Goal: Register for event/course

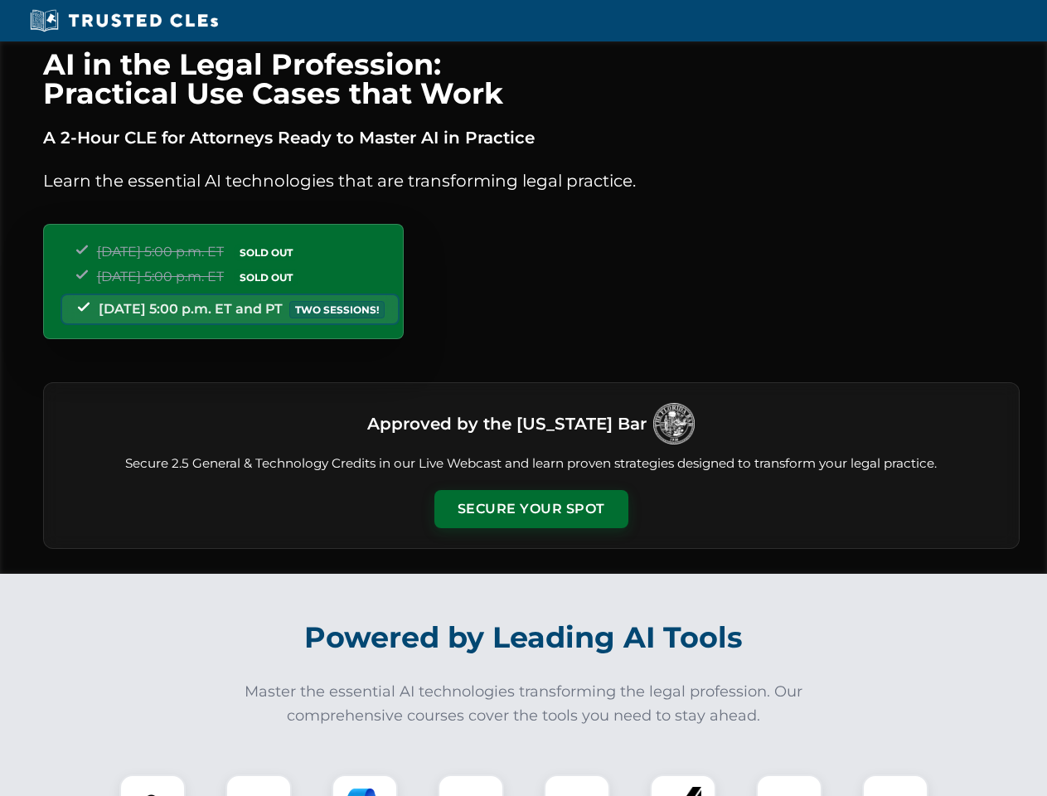
click at [531, 509] on button "Secure Your Spot" at bounding box center [531, 509] width 194 height 38
click at [153, 785] on img at bounding box center [152, 807] width 48 height 48
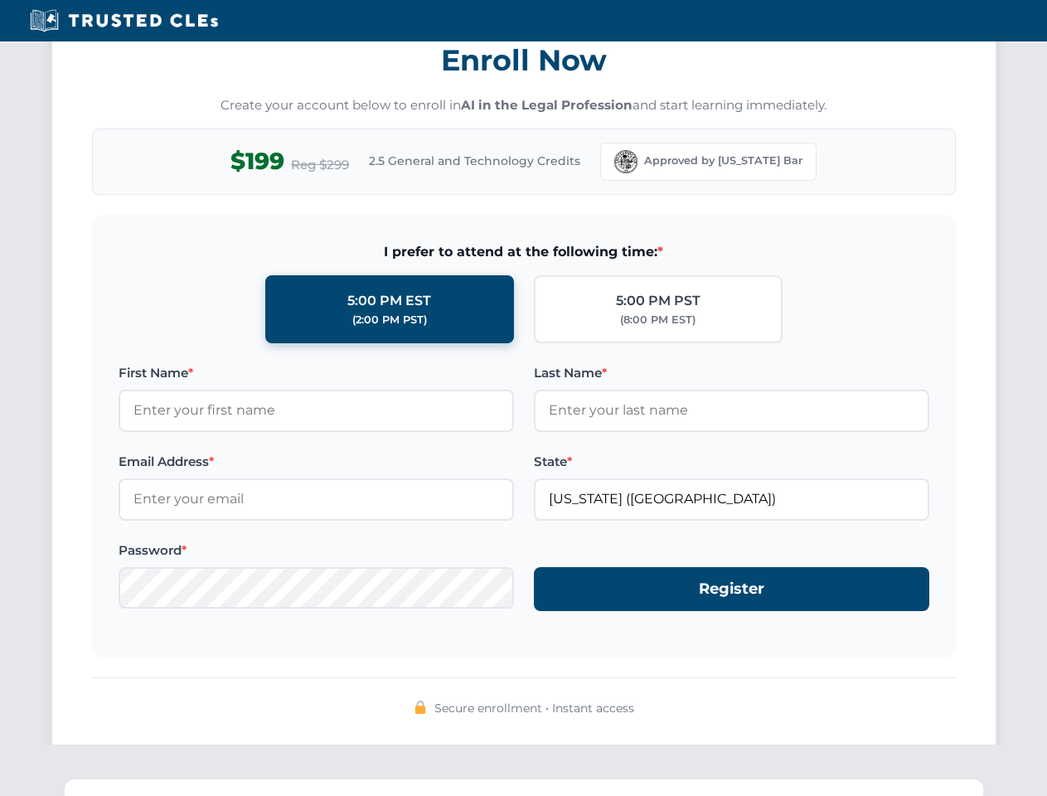
scroll to position [1627, 0]
